Goal: Use online tool/utility: Utilize a website feature to perform a specific function

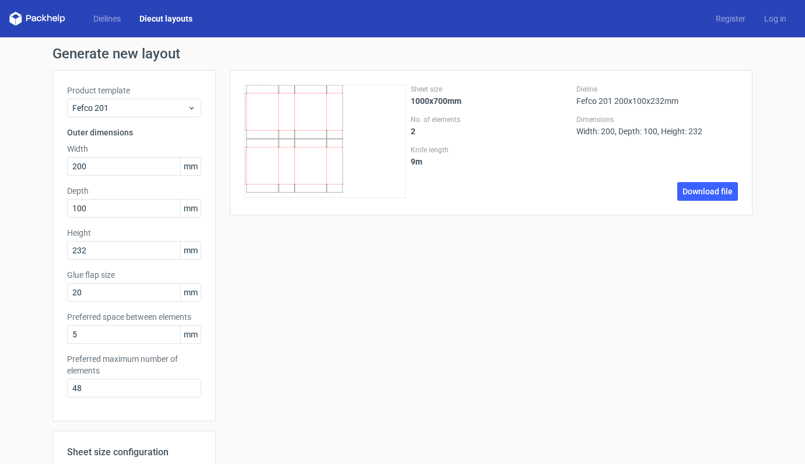
scroll to position [10, 0]
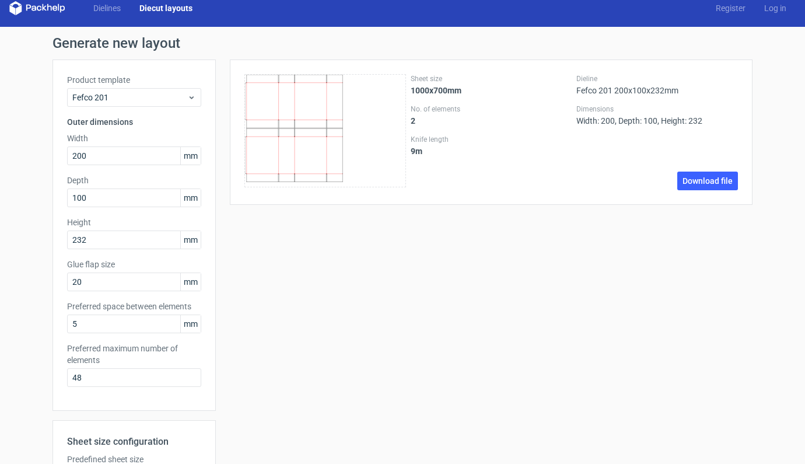
click at [173, 7] on link "Diecut layouts" at bounding box center [166, 8] width 72 height 12
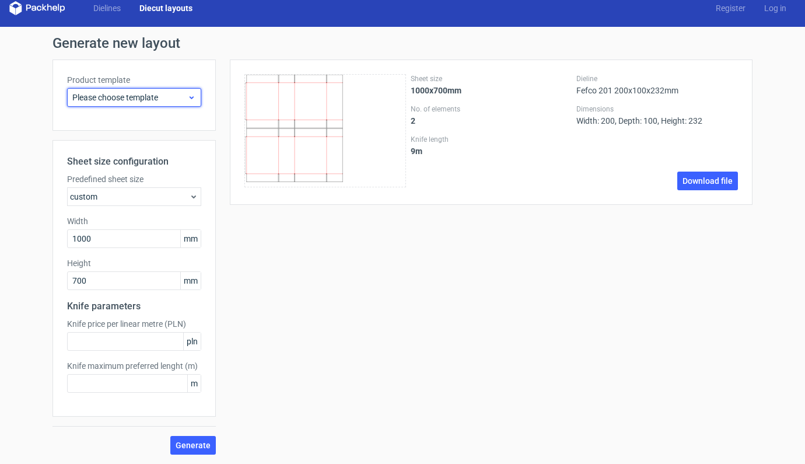
click at [191, 96] on icon at bounding box center [191, 97] width 9 height 9
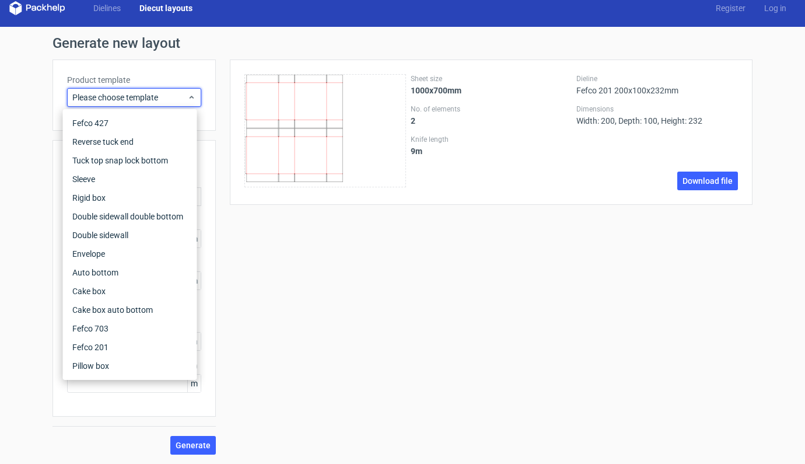
click at [57, 54] on div "Generate new layout Product template Please choose template Sheet size configur…" at bounding box center [402, 245] width 700 height 418
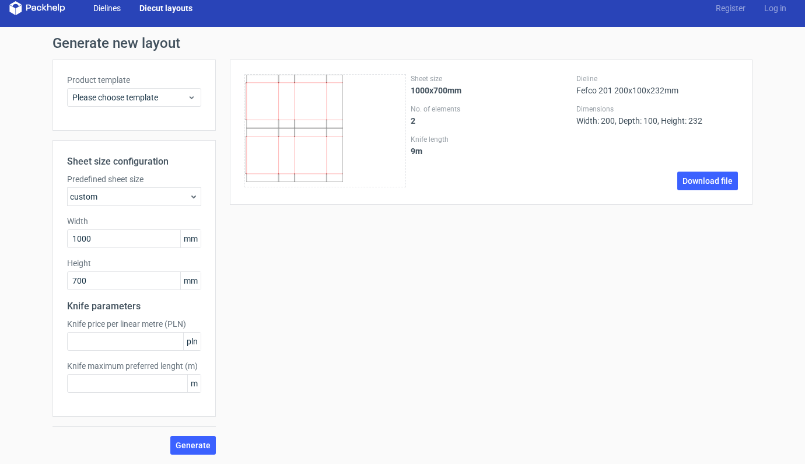
click at [113, 13] on link "Dielines" at bounding box center [107, 8] width 46 height 12
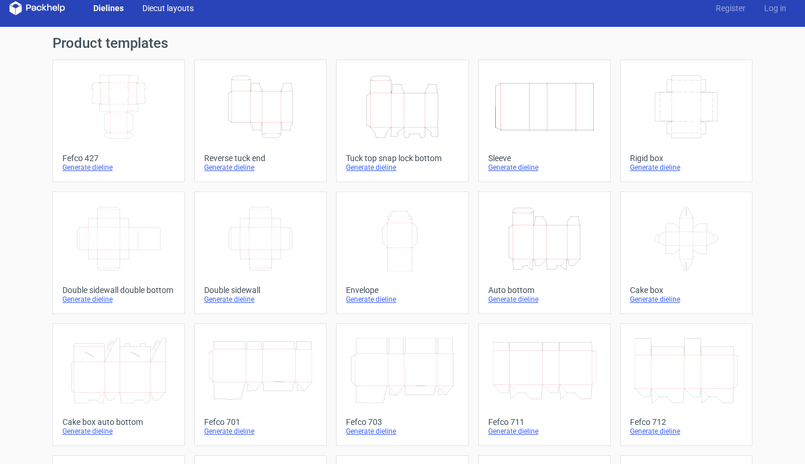
click at [178, 8] on link "Diecut layouts" at bounding box center [168, 8] width 70 height 12
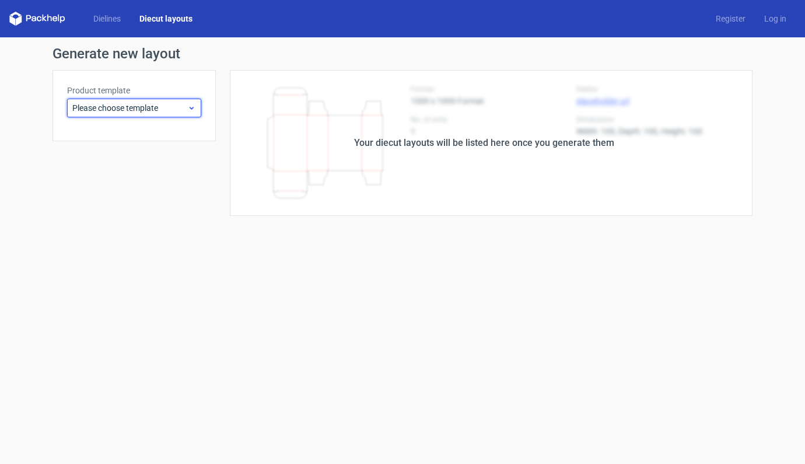
click at [174, 107] on span "Please choose template" at bounding box center [129, 108] width 115 height 12
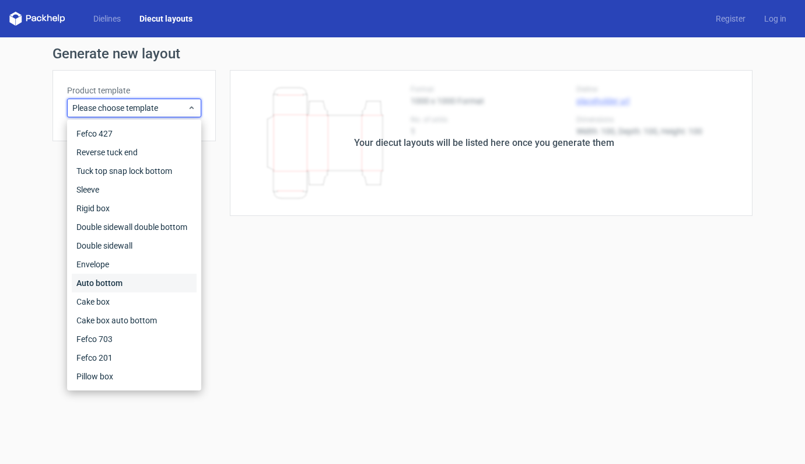
click at [97, 286] on div "Auto bottom" at bounding box center [134, 283] width 125 height 19
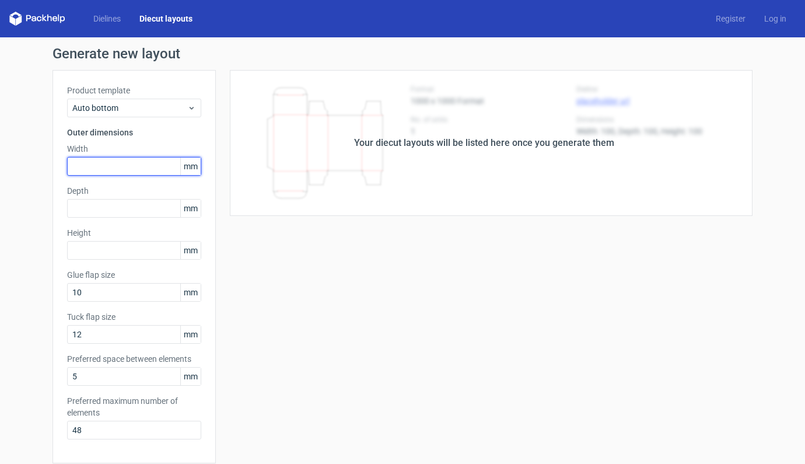
click at [131, 163] on input "text" at bounding box center [134, 166] width 134 height 19
type input "135"
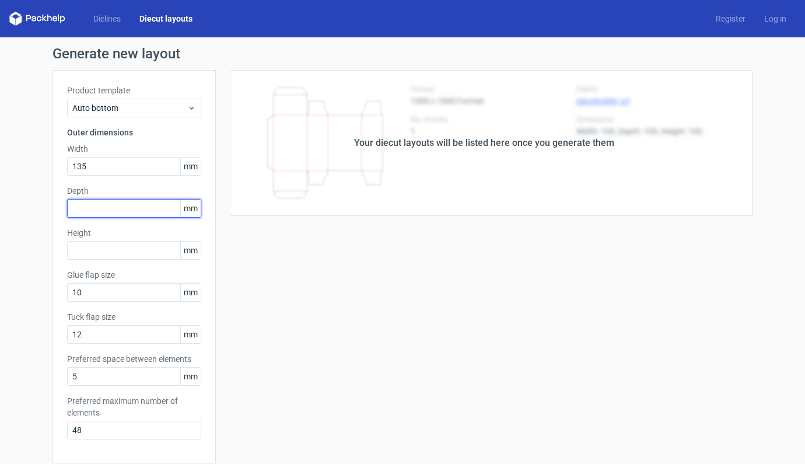
click at [136, 214] on input "text" at bounding box center [134, 208] width 134 height 19
type input "54"
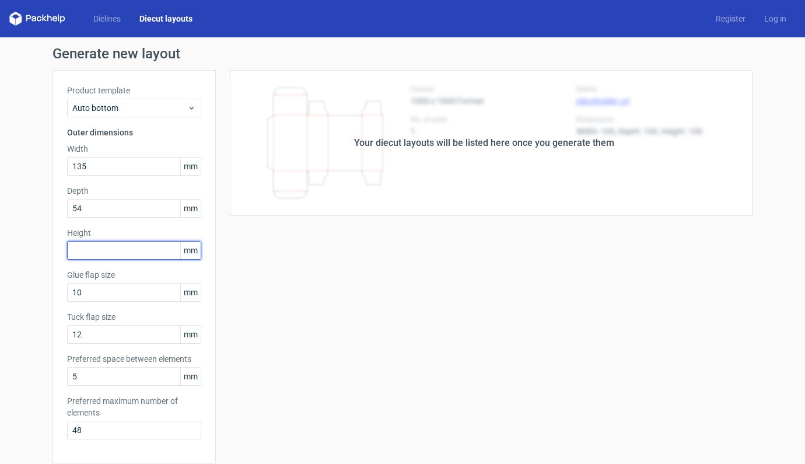
click at [127, 248] on input "text" at bounding box center [134, 250] width 134 height 19
type input "76"
click at [300, 274] on div "Your diecut layouts will be listed here once you generate them Height Depth Wid…" at bounding box center [484, 386] width 537 height 633
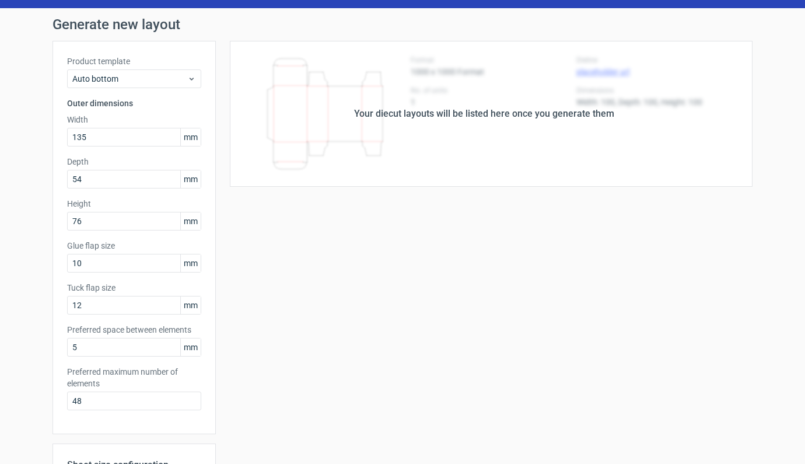
scroll to position [248, 0]
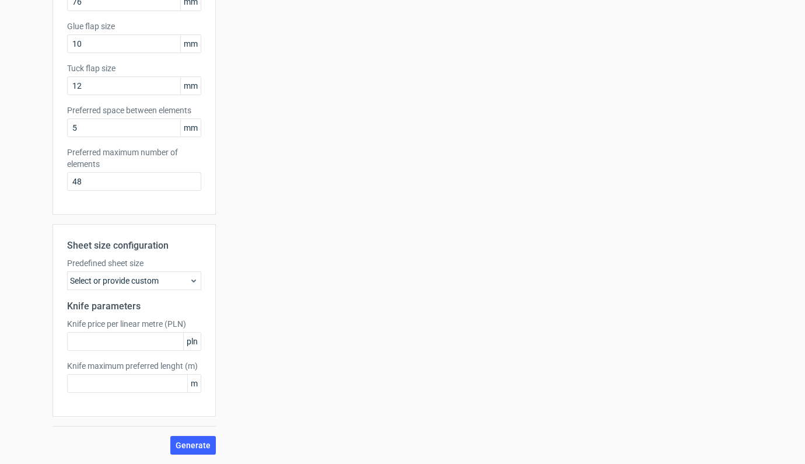
click at [157, 277] on div "Select or provide custom" at bounding box center [134, 280] width 134 height 19
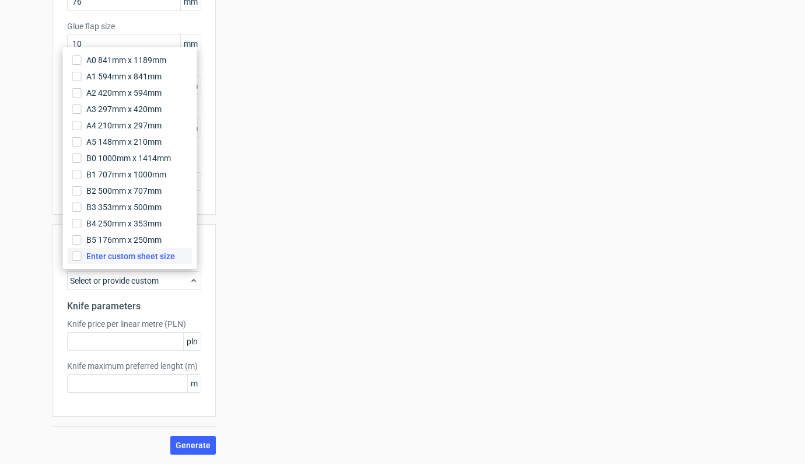
click at [146, 258] on span "Enter custom sheet size" at bounding box center [130, 256] width 89 height 12
click at [82, 258] on input "Enter custom sheet size" at bounding box center [76, 255] width 9 height 9
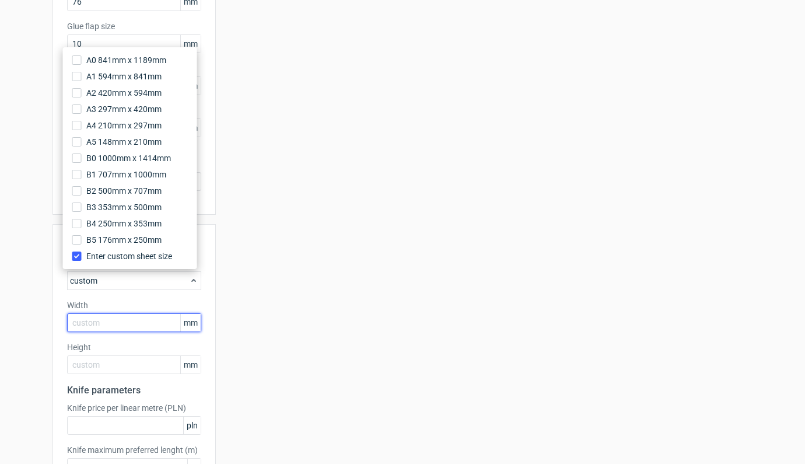
click at [125, 323] on input "text" at bounding box center [134, 322] width 134 height 19
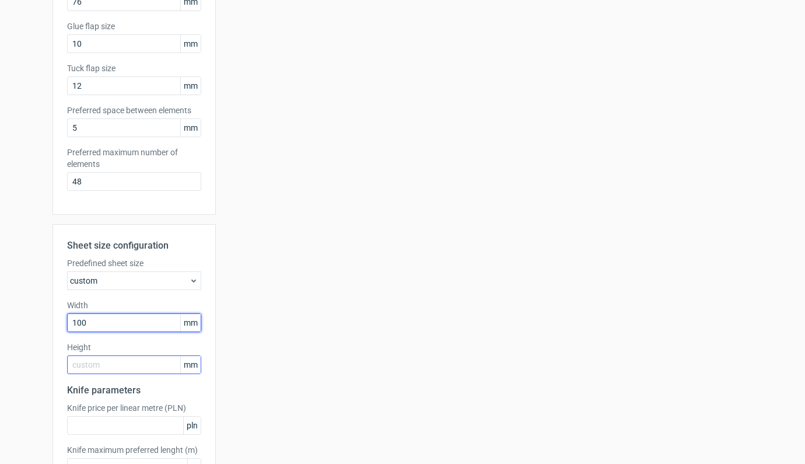
type input "1000"
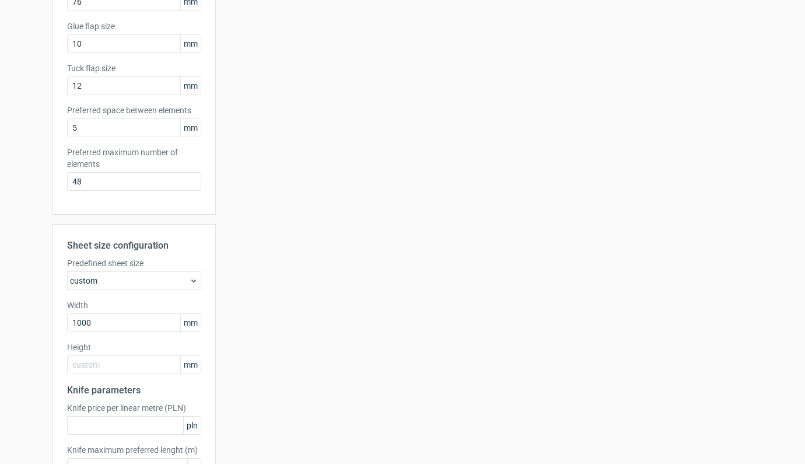
click at [111, 374] on div "Sheet size configuration Predefined sheet size custom Width 1000 mm Height mm K…" at bounding box center [133, 362] width 163 height 276
click at [111, 372] on input "text" at bounding box center [134, 364] width 134 height 19
type input "700"
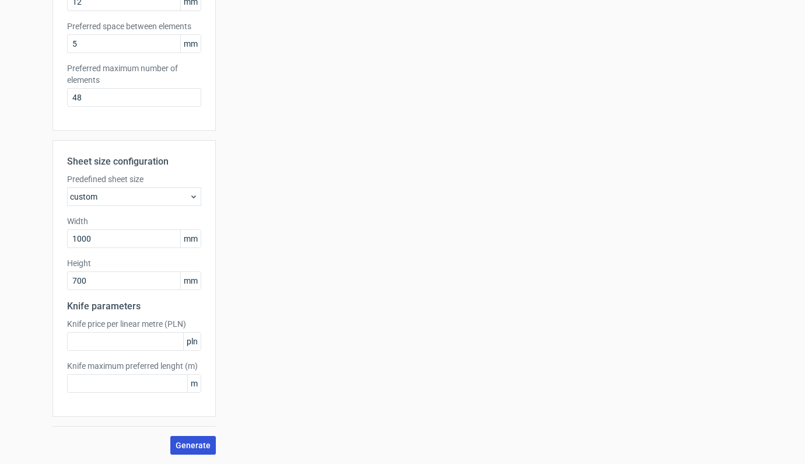
click at [187, 441] on span "Generate" at bounding box center [193, 445] width 35 height 8
click at [190, 199] on icon at bounding box center [193, 196] width 9 height 9
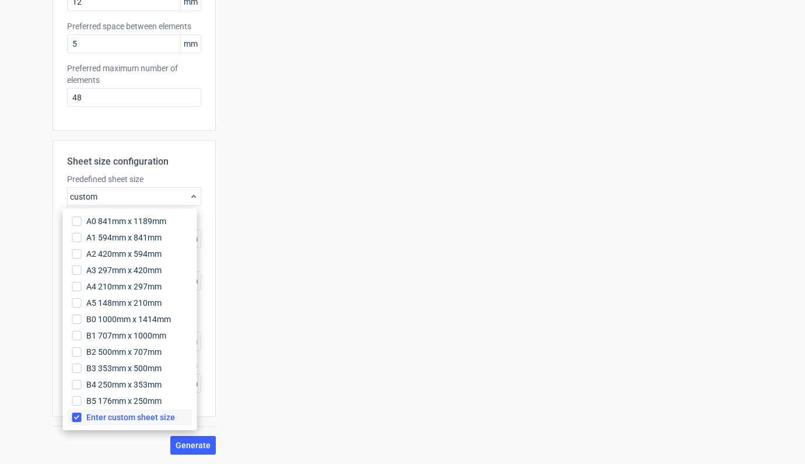
click at [78, 415] on input "Enter custom sheet size" at bounding box center [76, 416] width 9 height 9
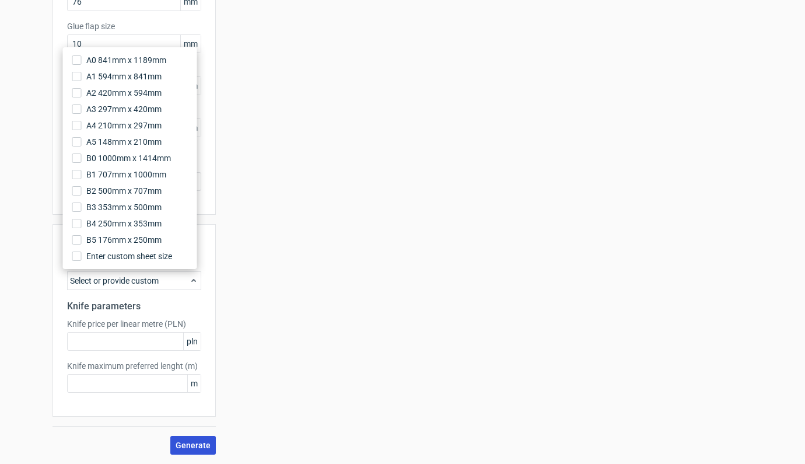
click at [192, 450] on button "Generate" at bounding box center [192, 445] width 45 height 19
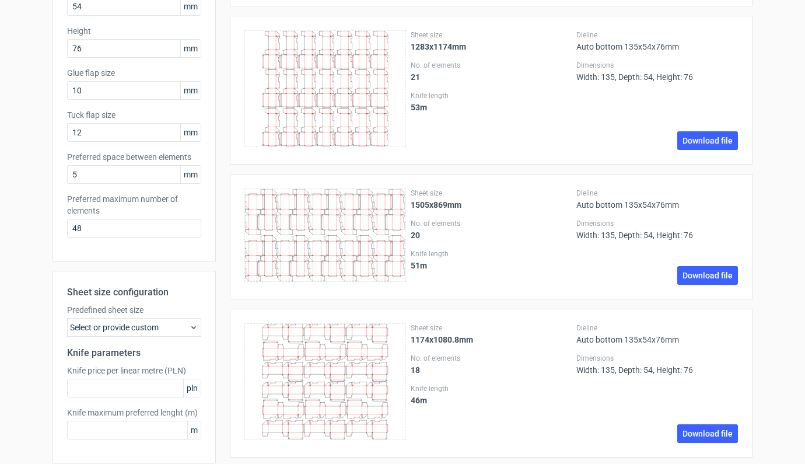
scroll to position [230, 0]
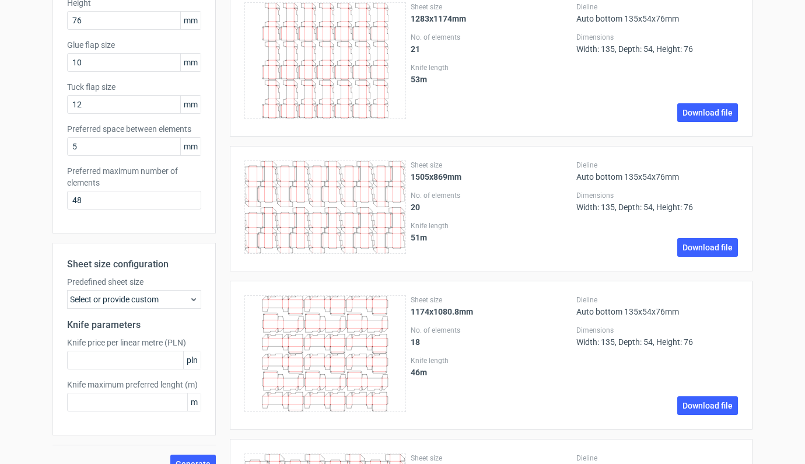
click at [149, 296] on div "Select or provide custom" at bounding box center [134, 299] width 134 height 19
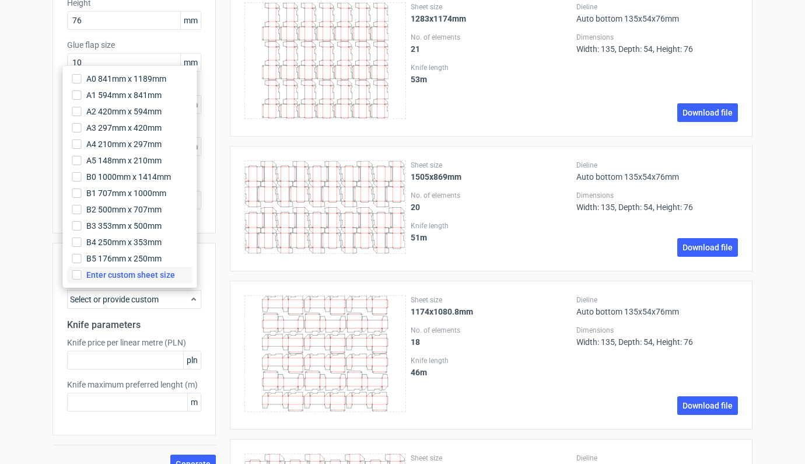
click at [127, 275] on span "Enter custom sheet size" at bounding box center [130, 275] width 89 height 12
click at [82, 275] on input "Enter custom sheet size" at bounding box center [76, 274] width 9 height 9
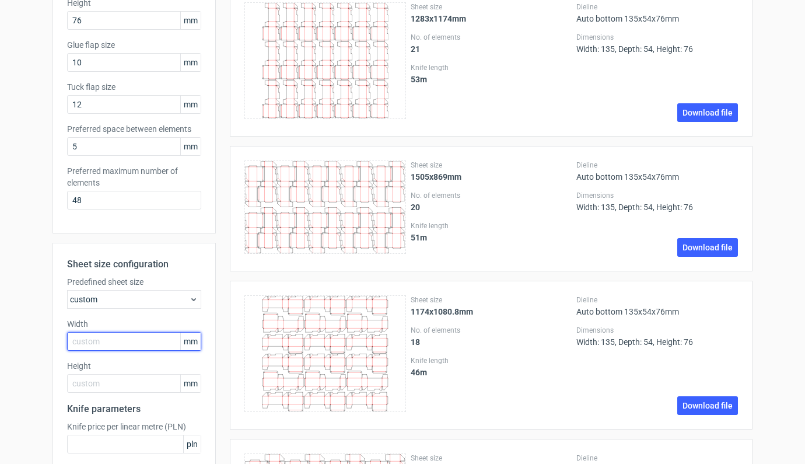
click at [96, 341] on input "text" at bounding box center [134, 341] width 134 height 19
type input "700"
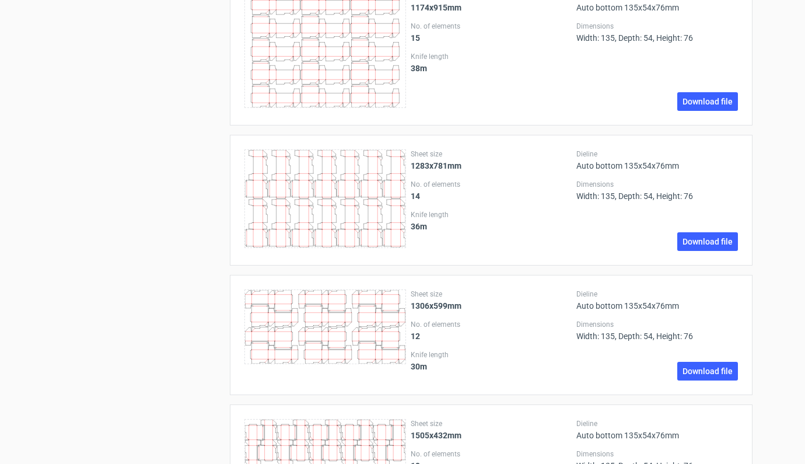
scroll to position [702, 0]
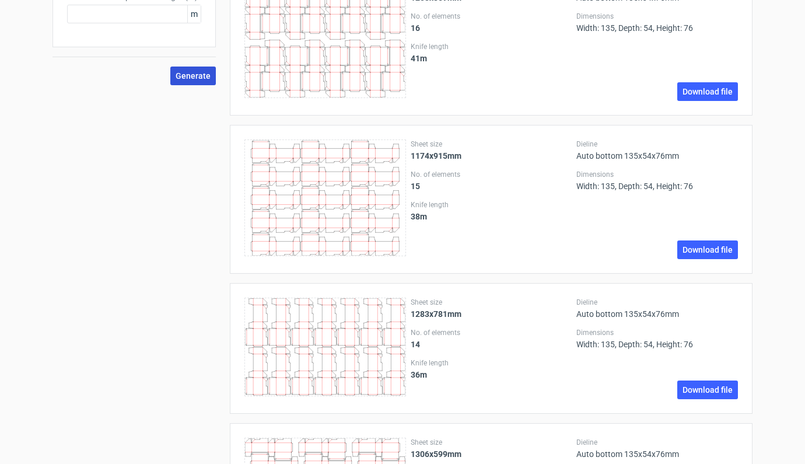
click at [193, 73] on span "Generate" at bounding box center [193, 76] width 35 height 8
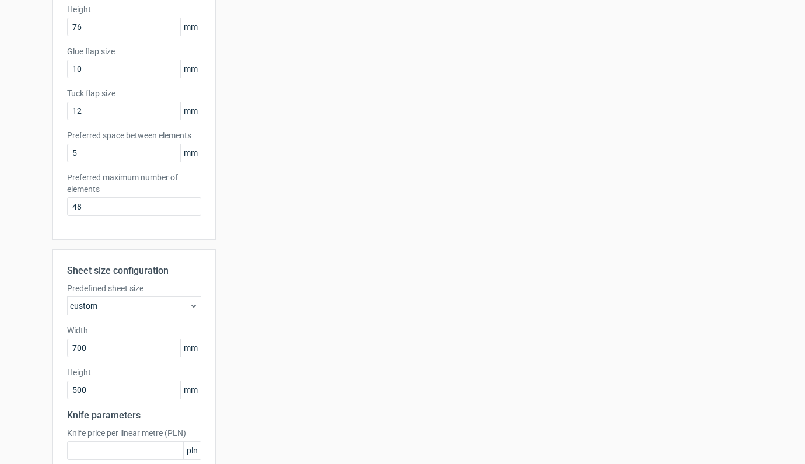
scroll to position [331, 0]
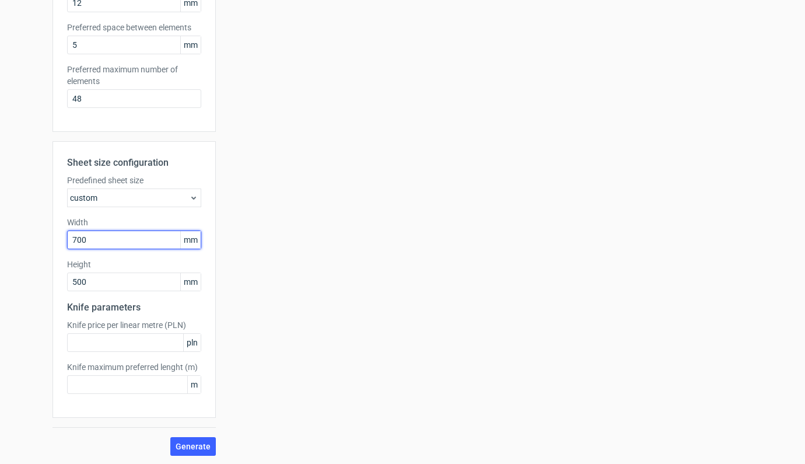
drag, startPoint x: 95, startPoint y: 242, endPoint x: 36, endPoint y: 233, distance: 59.6
click at [36, 233] on div "Generate new layout Product template Auto bottom Outer dimensions Width 135 mm …" at bounding box center [402, 85] width 805 height 759
drag, startPoint x: 93, startPoint y: 282, endPoint x: 47, endPoint y: 278, distance: 46.8
click at [47, 278] on div "Generate new layout Product template Auto bottom Outer dimensions Width 135 mm …" at bounding box center [402, 85] width 805 height 759
type input "1000"
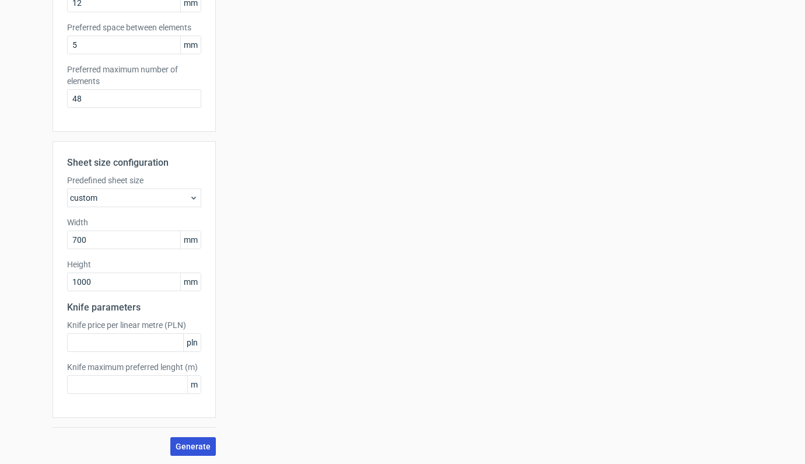
click at [190, 439] on button "Generate" at bounding box center [192, 446] width 45 height 19
